Goal: Navigation & Orientation: Find specific page/section

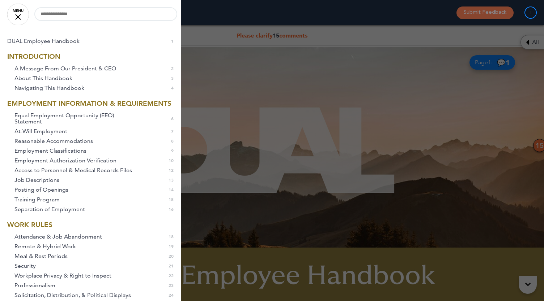
click at [14, 16] on link "MENU" at bounding box center [18, 15] width 22 height 22
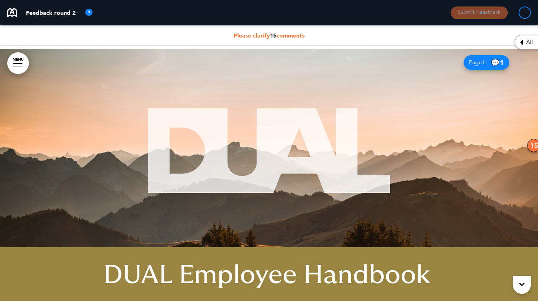
click at [531, 47] on div "All" at bounding box center [526, 42] width 23 height 14
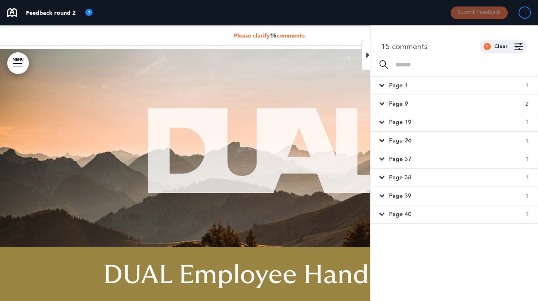
click at [406, 103] on span "Page 9" at bounding box center [398, 104] width 19 height 8
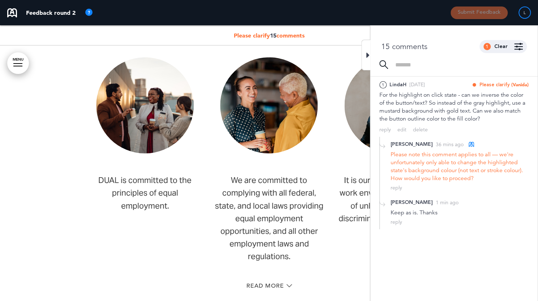
scroll to position [1309, 0]
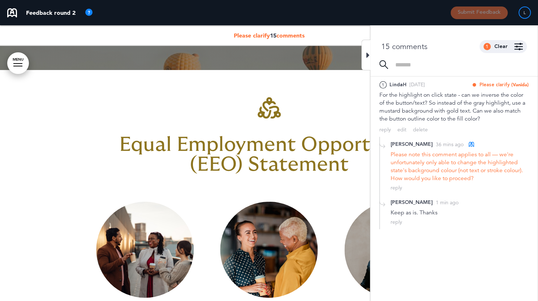
click at [367, 52] on icon at bounding box center [368, 55] width 3 height 9
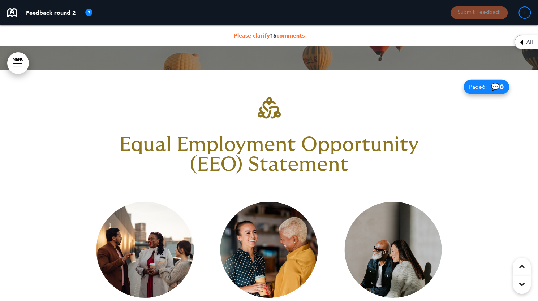
click at [532, 46] on div "All" at bounding box center [526, 42] width 23 height 14
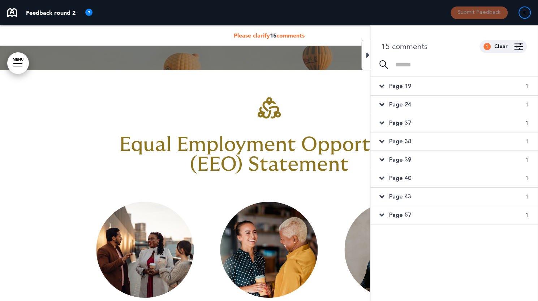
click at [414, 122] on div "Page 37 1" at bounding box center [454, 123] width 167 height 18
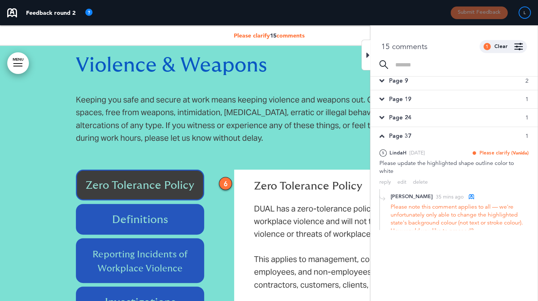
scroll to position [0, 0]
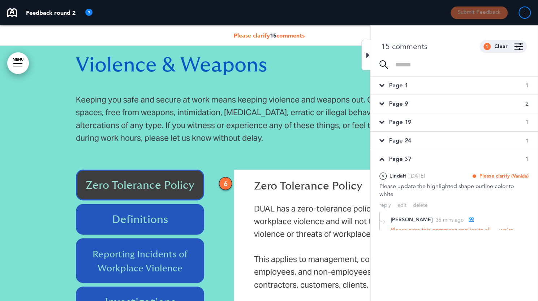
click at [424, 120] on div "Page 19 1" at bounding box center [454, 123] width 167 height 18
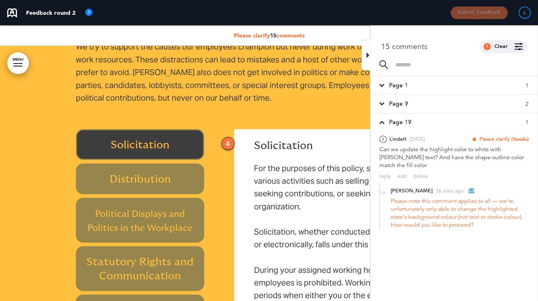
scroll to position [7209, 0]
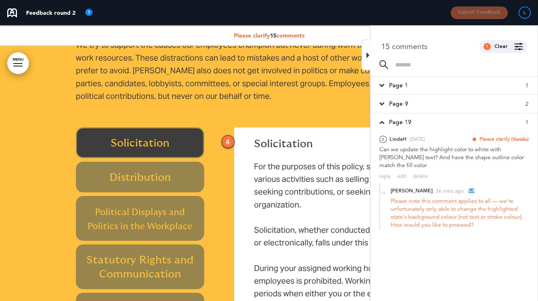
click at [198, 177] on div "Distribution" at bounding box center [140, 177] width 129 height 31
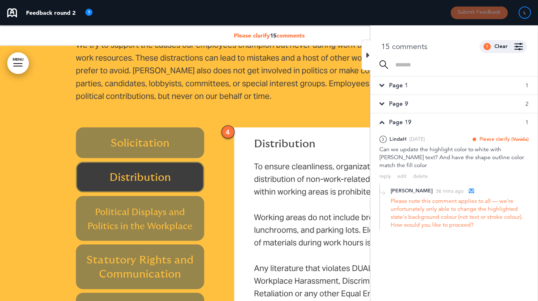
click at [199, 137] on div "Solicitation" at bounding box center [140, 143] width 129 height 31
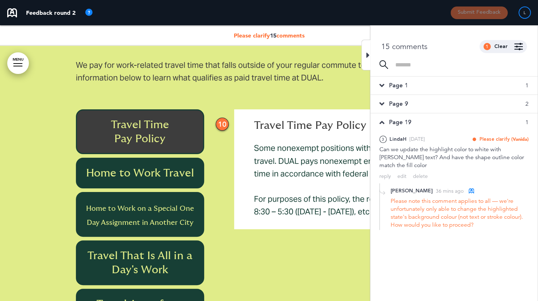
scroll to position [17728, 0]
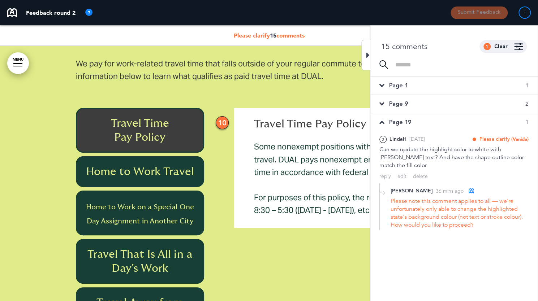
click at [176, 165] on h6 "Home to Work Travel" at bounding box center [140, 172] width 112 height 14
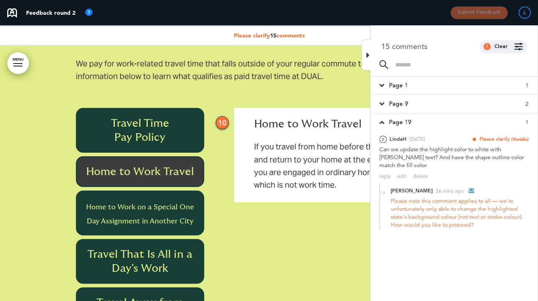
click at [186, 204] on span "Home to Work on a Special One Day Assignment in Another City" at bounding box center [140, 214] width 108 height 21
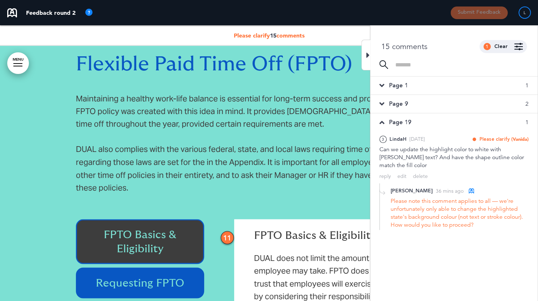
scroll to position [20077, 0]
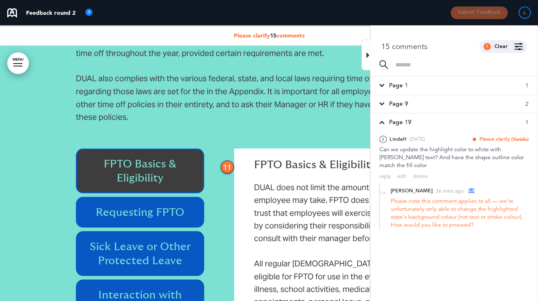
click at [198, 197] on div "Requesting FPTO" at bounding box center [140, 212] width 129 height 31
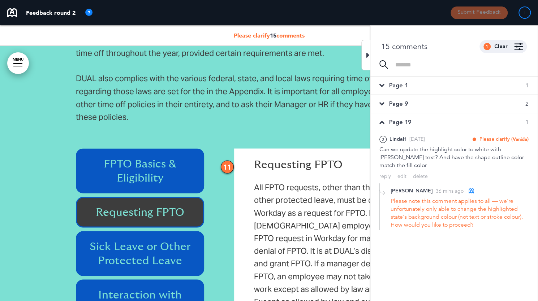
click at [192, 240] on h6 "Sick Leave or Other Protected Leave" at bounding box center [140, 254] width 112 height 28
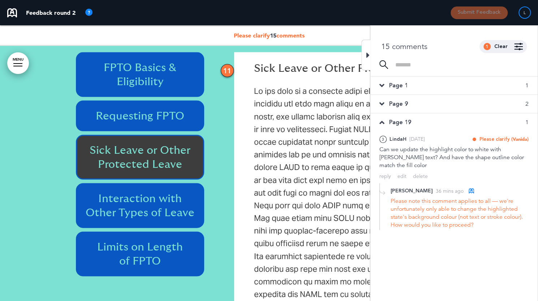
scroll to position [20186, 0]
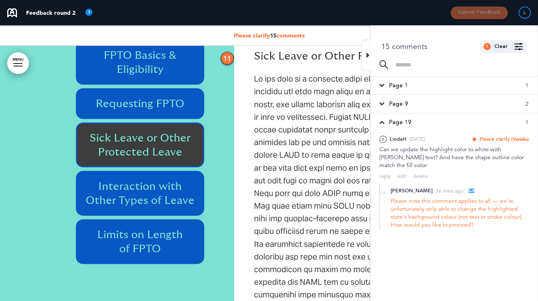
click at [184, 171] on div "Interaction with Other Types of Leave" at bounding box center [140, 193] width 129 height 45
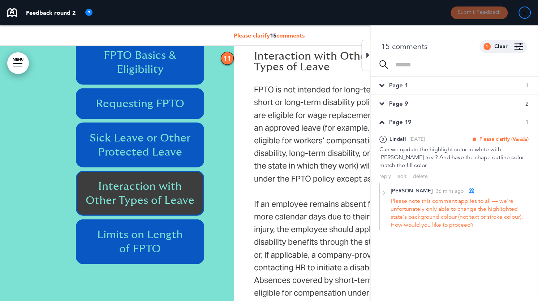
click at [187, 228] on h6 "Limits on Length of FPTO" at bounding box center [140, 242] width 112 height 28
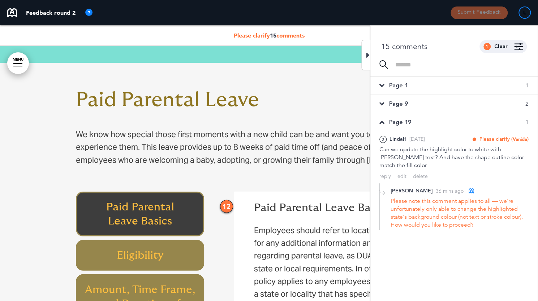
scroll to position [20439, 0]
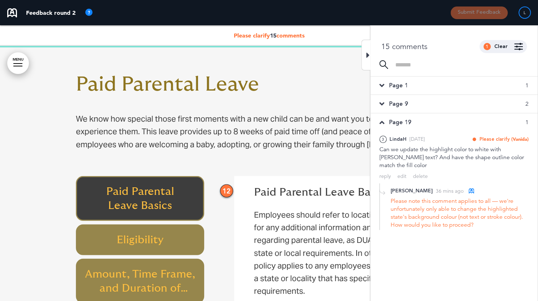
click at [186, 225] on div "Eligibility" at bounding box center [140, 240] width 129 height 31
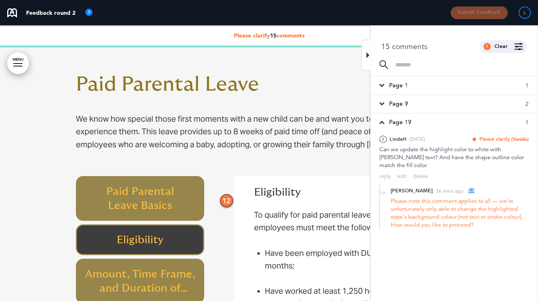
click at [191, 267] on h6 "Amount, Time Frame, and Duration of Leave" at bounding box center [140, 281] width 112 height 28
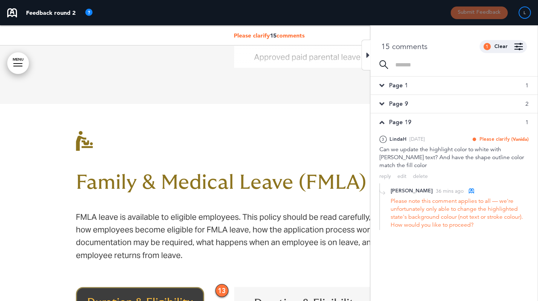
scroll to position [20981, 0]
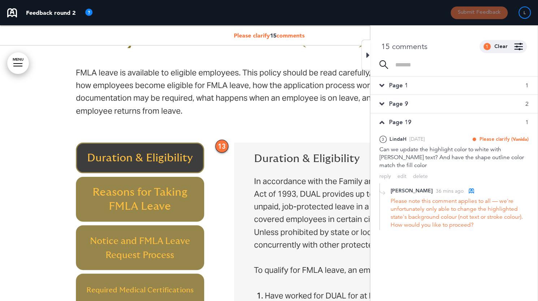
click at [148, 185] on h6 "Reasons for Taking FMLA Leave" at bounding box center [140, 199] width 112 height 28
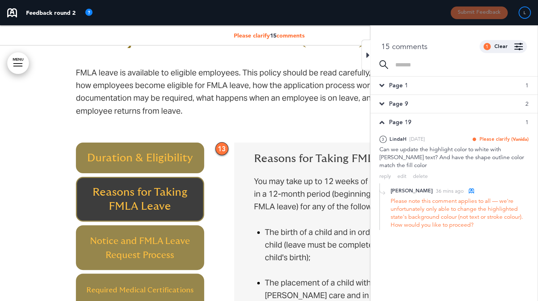
click at [147, 237] on span "Notice and FMLA Leave Request Process" at bounding box center [140, 248] width 100 height 23
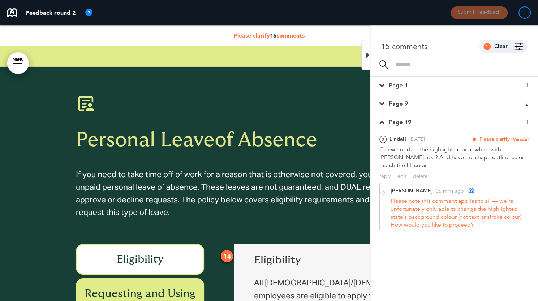
scroll to position [22391, 0]
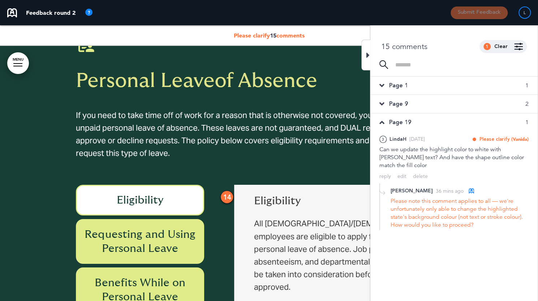
click at [138, 228] on h6 "Requesting and Using Personal Leave" at bounding box center [140, 242] width 112 height 28
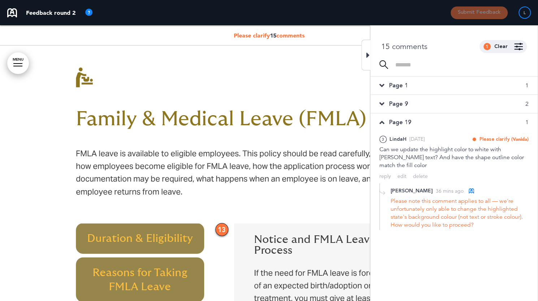
scroll to position [0, 0]
click at [95, 266] on h6 "Reasons for Taking FMLA Leave" at bounding box center [140, 280] width 112 height 28
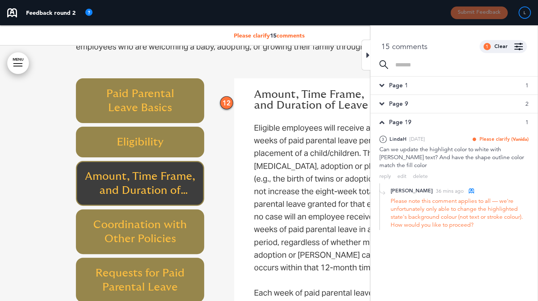
scroll to position [20466, 0]
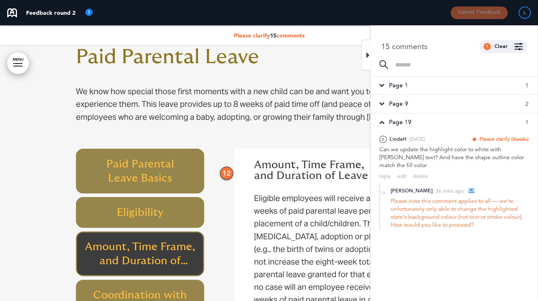
click at [187, 197] on div "Eligibility" at bounding box center [140, 212] width 129 height 31
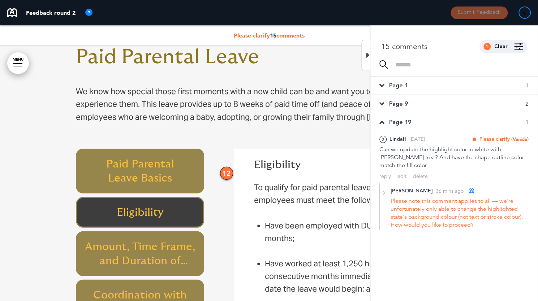
click at [183, 157] on h6 "Paid Parental Leave Basics" at bounding box center [140, 171] width 112 height 28
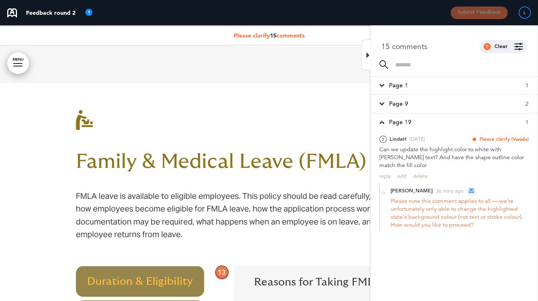
scroll to position [20936, 0]
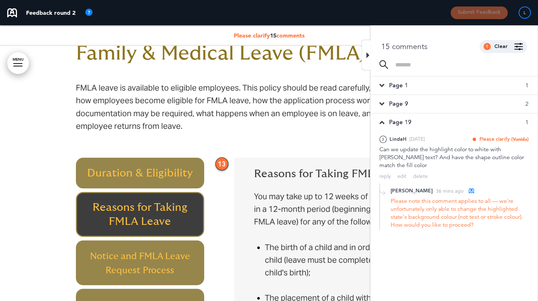
click at [409, 84] on div "Page 1 1" at bounding box center [454, 86] width 167 height 18
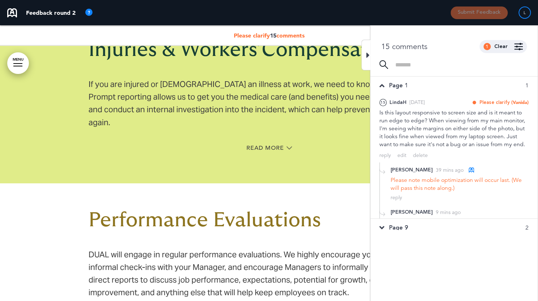
scroll to position [0, 0]
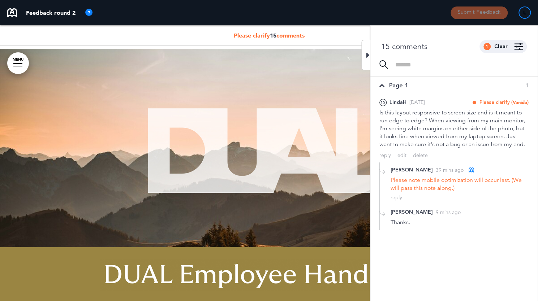
click at [392, 87] on span "Page 1" at bounding box center [398, 86] width 19 height 8
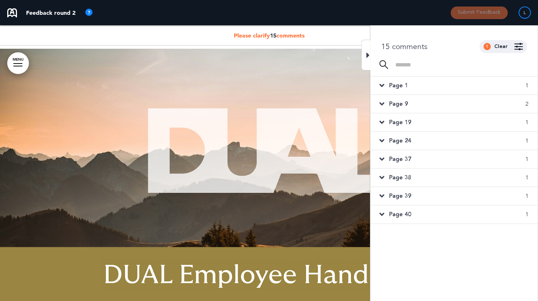
click at [411, 99] on div "Page 9 2" at bounding box center [454, 104] width 167 height 18
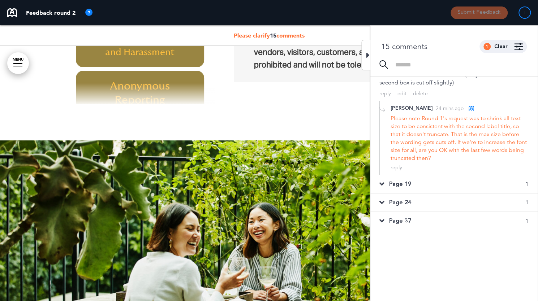
scroll to position [12804, 0]
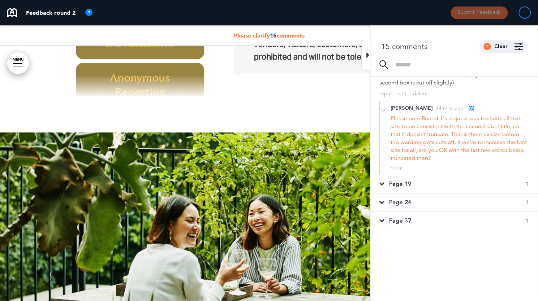
click at [417, 182] on div "Page 19 1" at bounding box center [454, 184] width 167 height 18
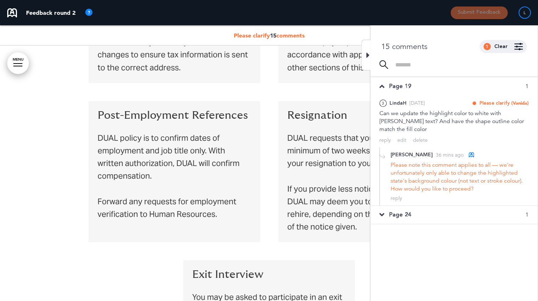
scroll to position [72, 0]
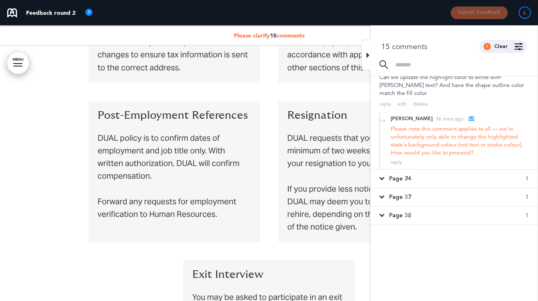
click at [418, 177] on div "Page 24 1" at bounding box center [454, 179] width 167 height 18
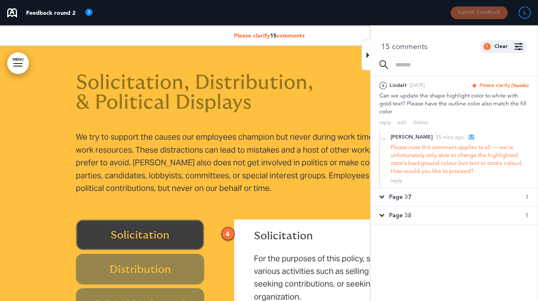
click at [420, 191] on div "Page 37 1" at bounding box center [454, 197] width 167 height 18
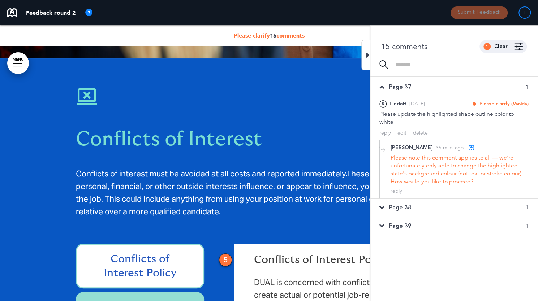
click at [422, 208] on div "Page 38 1" at bounding box center [454, 208] width 167 height 18
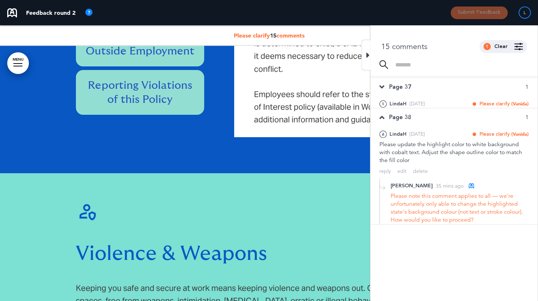
scroll to position [11911, 0]
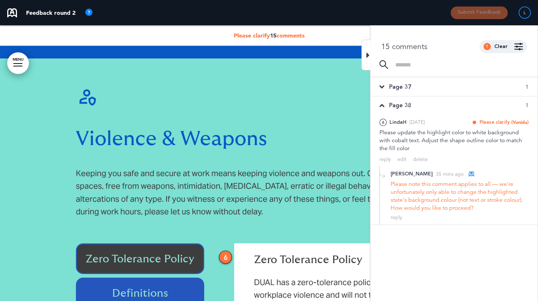
click at [419, 230] on div "Page 1 1 15 LindaH [DATE] Please clarify (Vanida) [PERSON_NAME] as Open Mark as…" at bounding box center [454, 172] width 167 height 224
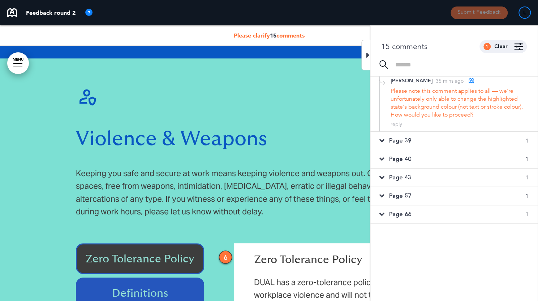
scroll to position [213, 0]
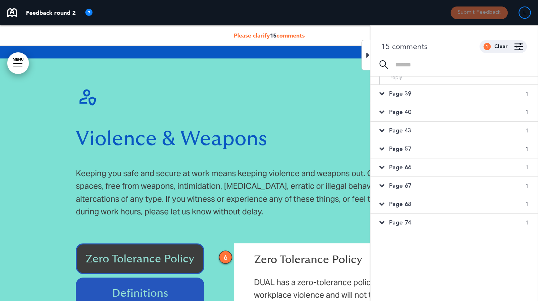
click at [404, 219] on span "Page 74" at bounding box center [400, 223] width 22 height 8
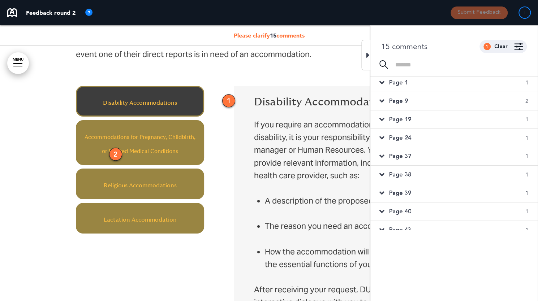
scroll to position [0, 0]
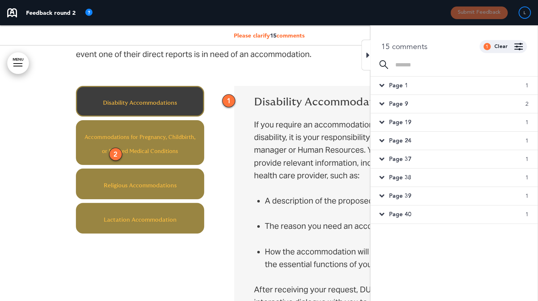
click at [429, 80] on div "Page 1 1" at bounding box center [454, 86] width 167 height 18
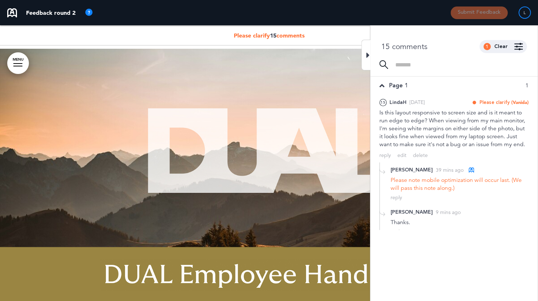
click at [385, 89] on div "Page 1 1" at bounding box center [454, 86] width 167 height 18
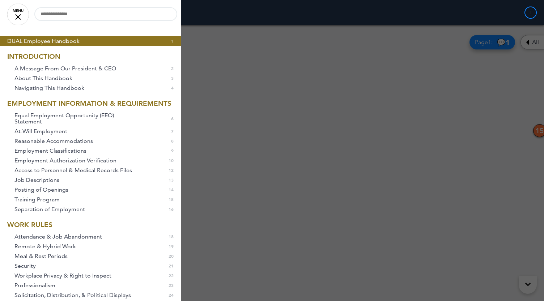
click at [21, 15] on link "MENU" at bounding box center [18, 15] width 22 height 22
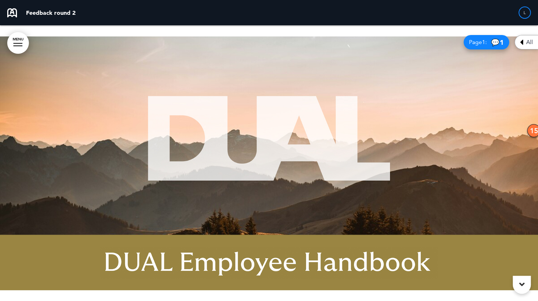
click at [533, 45] on span "All" at bounding box center [529, 42] width 7 height 6
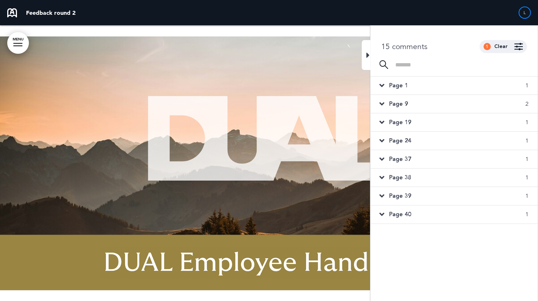
click at [409, 106] on div "Page 9 2" at bounding box center [454, 104] width 167 height 18
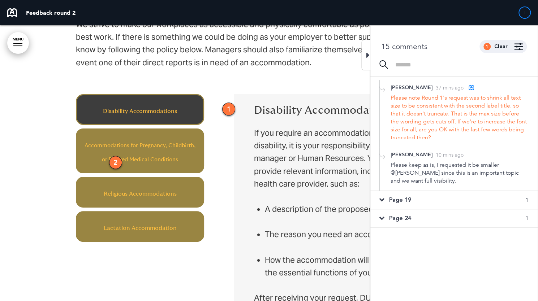
scroll to position [217, 0]
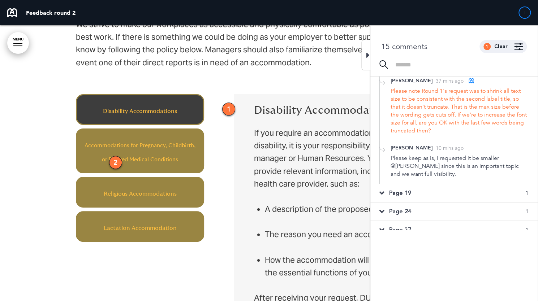
drag, startPoint x: 420, startPoint y: 177, endPoint x: 438, endPoint y: 175, distance: 18.2
click at [438, 175] on div "Please keep as is, I requested it be smaller @Linda since this is an important …" at bounding box center [460, 166] width 138 height 24
click at [399, 190] on span "Page 19" at bounding box center [400, 193] width 22 height 8
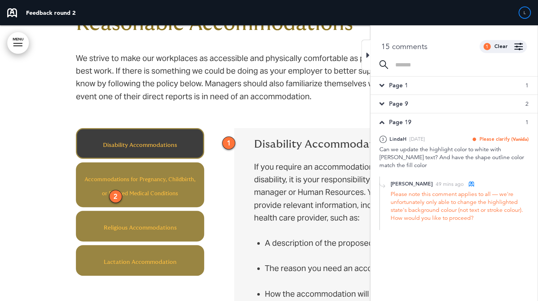
scroll to position [1974, 0]
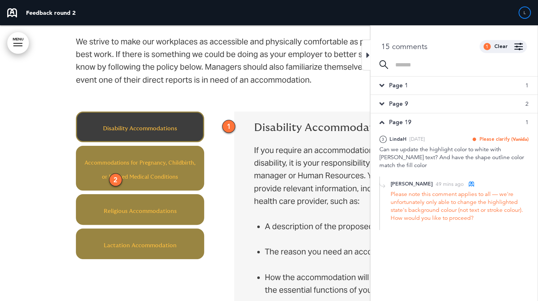
click at [57, 233] on div at bounding box center [269, 203] width 538 height 467
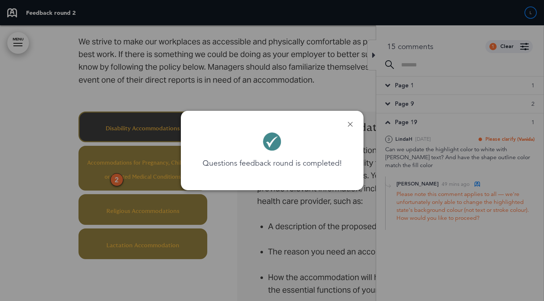
click at [351, 125] on link at bounding box center [349, 124] width 5 height 5
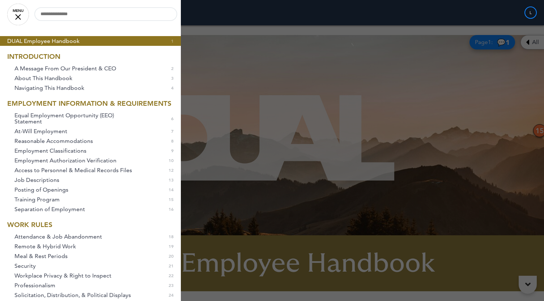
click at [24, 15] on link "MENU" at bounding box center [18, 15] width 22 height 22
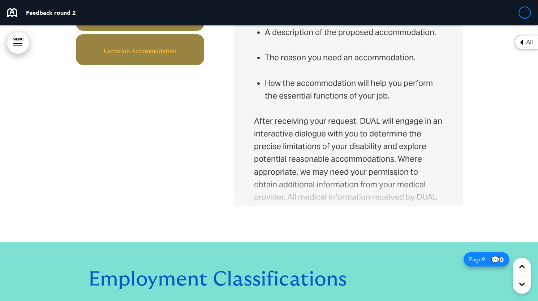
scroll to position [1988, 0]
